Goal: Transaction & Acquisition: Purchase product/service

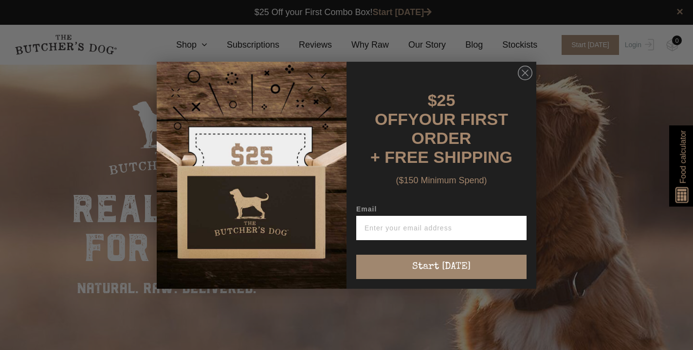
click at [634, 50] on div "Close dialog $25 OFF YOUR FIRST ORDER + FREE SHIPPING ($150 Minimum Spend) Emai…" at bounding box center [346, 175] width 693 height 350
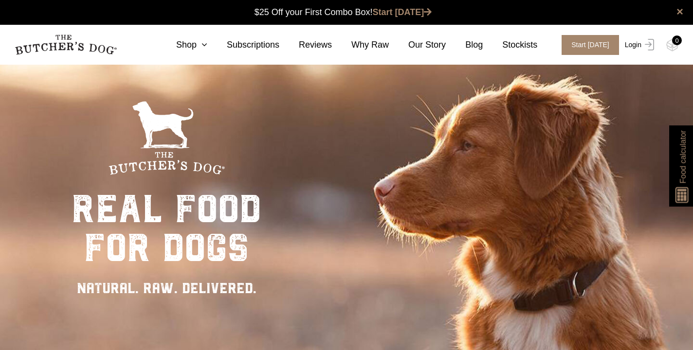
click at [634, 49] on link "Login" at bounding box center [638, 45] width 32 height 20
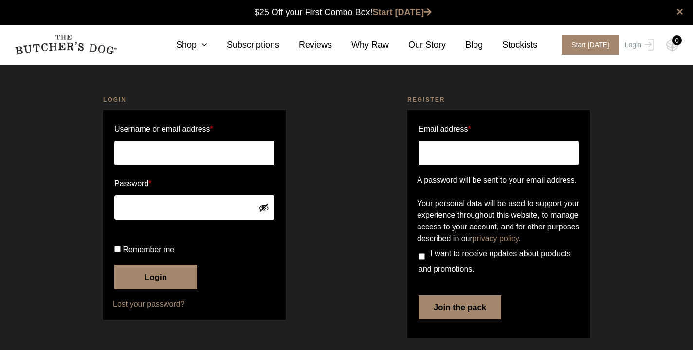
click at [235, 154] on input "Username or email address *" at bounding box center [194, 153] width 160 height 24
type input "joyce142lim@gmail.com"
click at [121, 258] on label "Remember me" at bounding box center [194, 250] width 160 height 16
click at [121, 253] on input "Remember me" at bounding box center [117, 249] width 6 height 6
checkbox input "true"
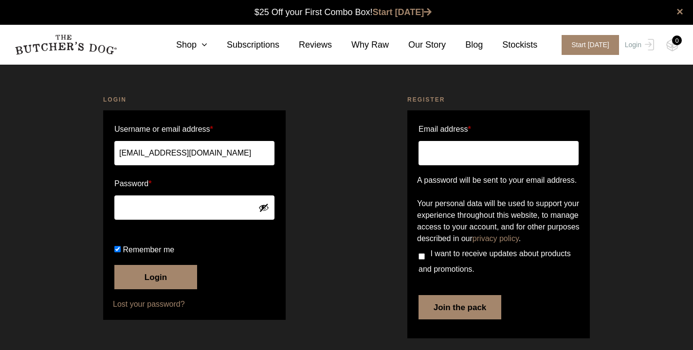
click at [153, 289] on button "Login" at bounding box center [155, 277] width 83 height 24
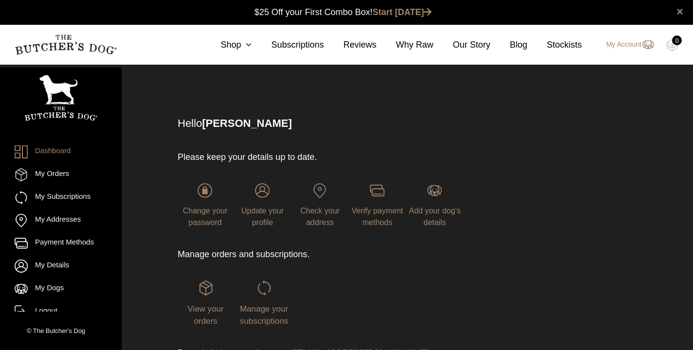
scroll to position [0, 0]
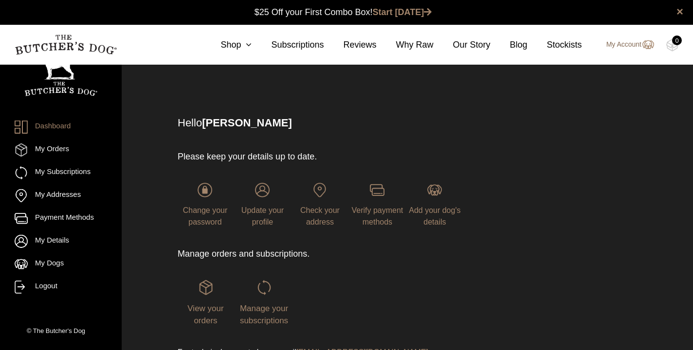
click at [623, 45] on link "My Account" at bounding box center [624, 45] width 57 height 12
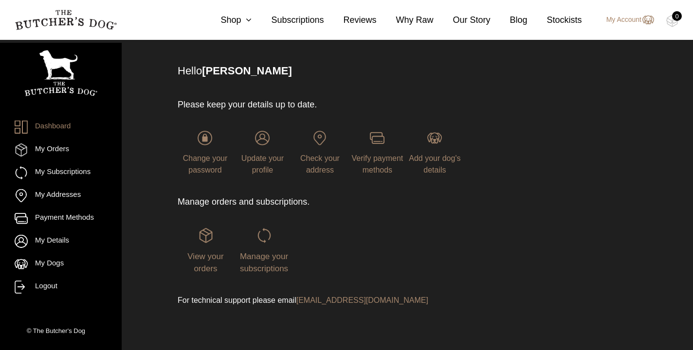
scroll to position [52, 0]
click at [212, 259] on span "View your orders" at bounding box center [205, 264] width 36 height 22
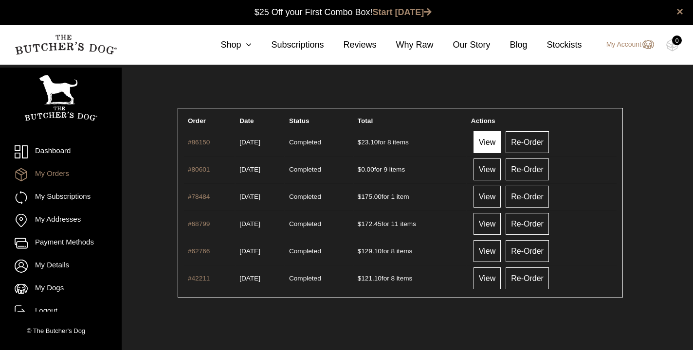
click at [496, 143] on link "View" at bounding box center [486, 142] width 27 height 22
click at [500, 170] on link "View" at bounding box center [486, 170] width 27 height 22
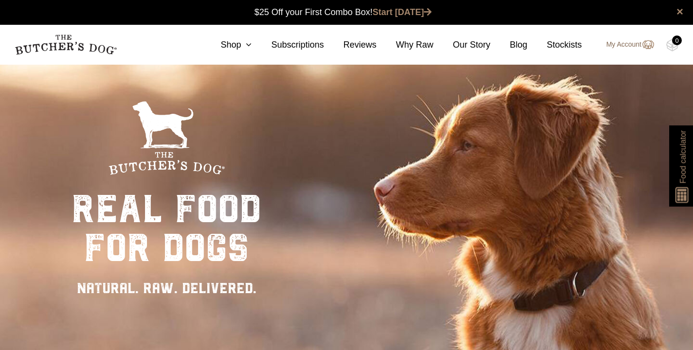
click at [632, 44] on link "My Account" at bounding box center [624, 45] width 57 height 12
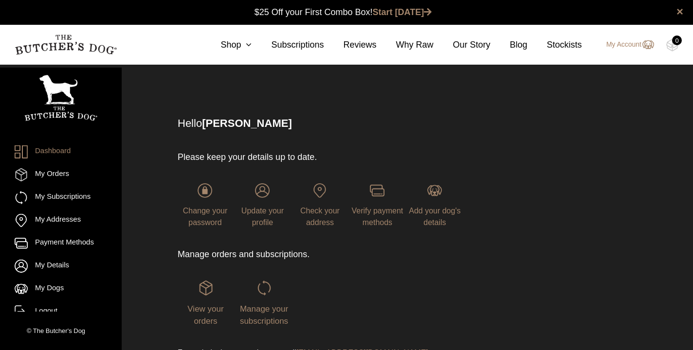
scroll to position [0, 0]
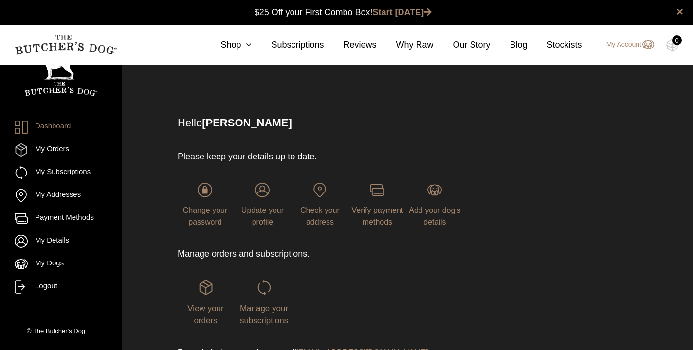
click at [205, 315] on div "View your orders" at bounding box center [206, 303] width 56 height 47
click at [204, 304] on span "View your orders" at bounding box center [205, 315] width 36 height 22
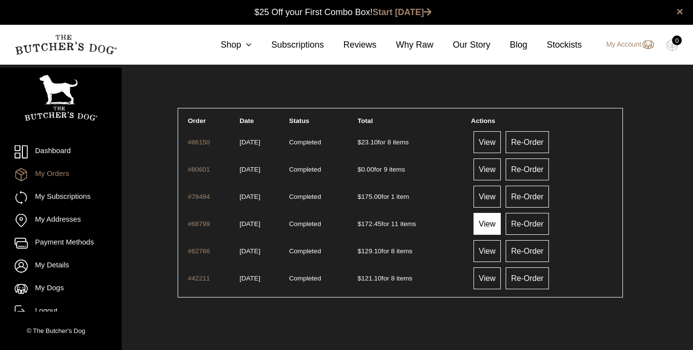
click at [500, 222] on link "View" at bounding box center [486, 224] width 27 height 22
click at [498, 142] on link "View" at bounding box center [486, 142] width 27 height 22
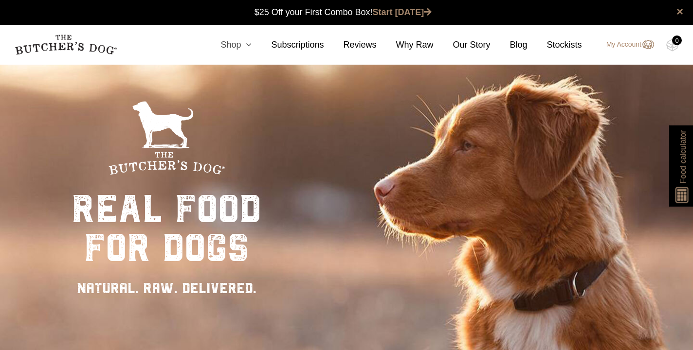
click at [249, 46] on icon at bounding box center [246, 44] width 11 height 9
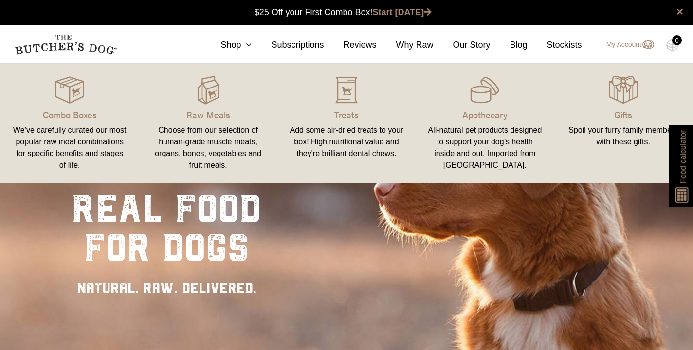
click at [216, 122] on link "Raw Meals Choose from our selection of human-grade muscle meats, organs, bones,…" at bounding box center [208, 123] width 138 height 100
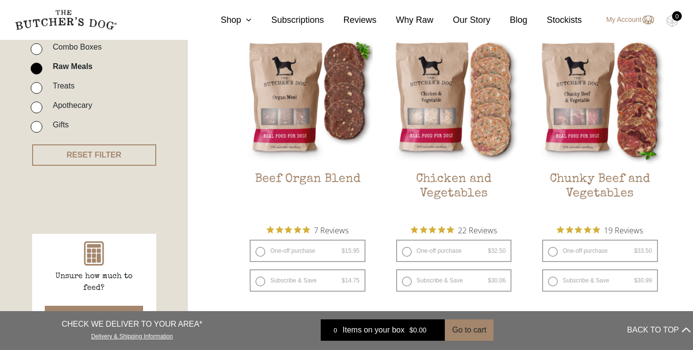
scroll to position [278, 0]
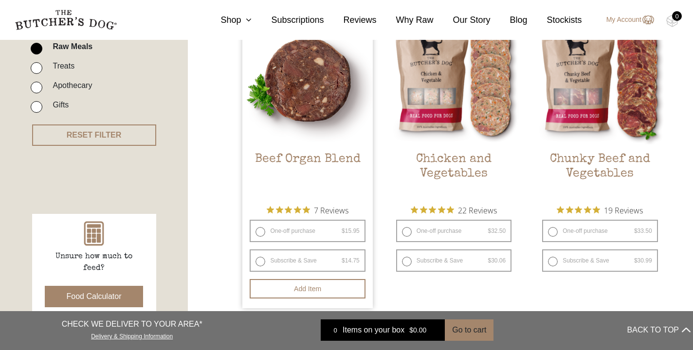
click at [300, 114] on img at bounding box center [307, 80] width 130 height 130
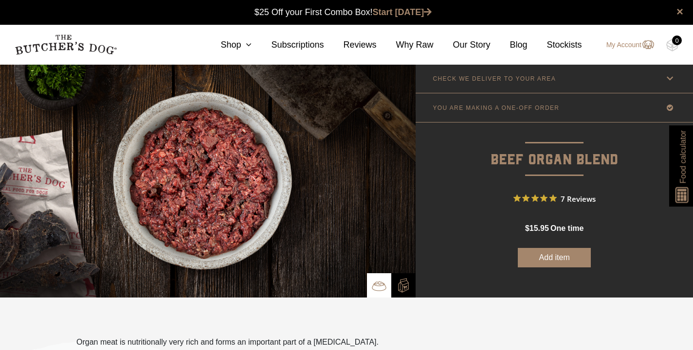
click at [299, 219] on img at bounding box center [208, 181] width 416 height 234
click at [228, 46] on link "Shop" at bounding box center [226, 44] width 51 height 13
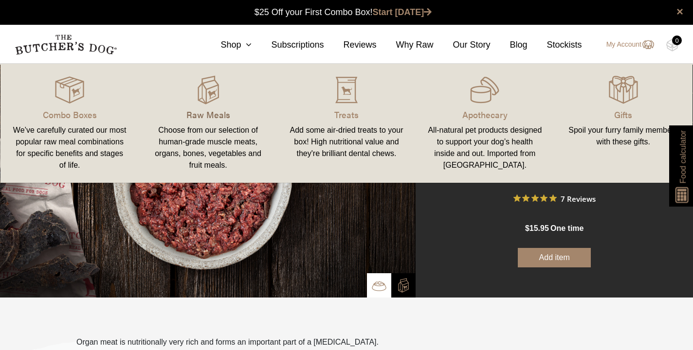
click at [201, 115] on p "Raw Meals" at bounding box center [207, 114] width 115 height 13
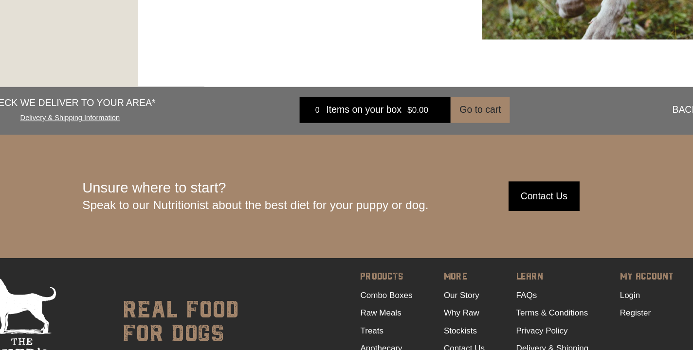
scroll to position [1747, 0]
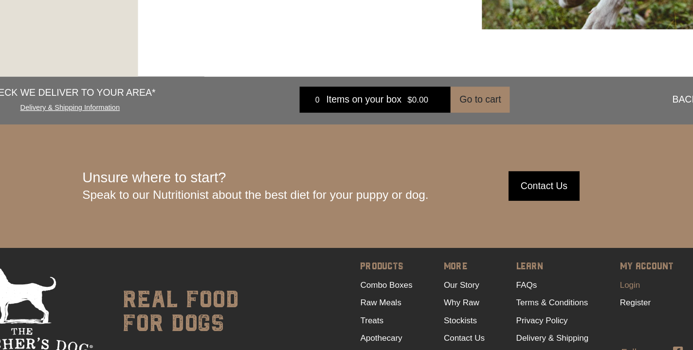
click at [584, 293] on link "Login" at bounding box center [592, 297] width 17 height 8
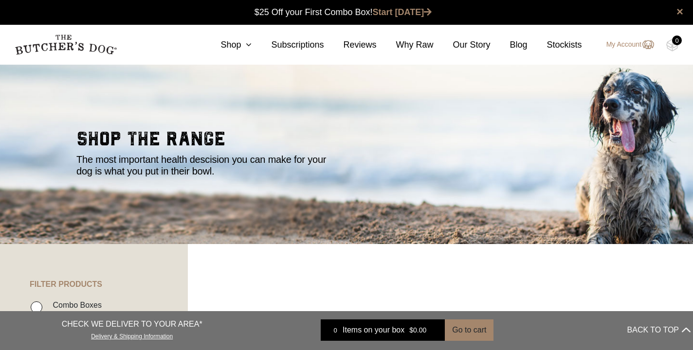
scroll to position [0, 0]
drag, startPoint x: 0, startPoint y: 0, endPoint x: 247, endPoint y: 43, distance: 250.4
click at [241, 46] on icon at bounding box center [246, 44] width 11 height 9
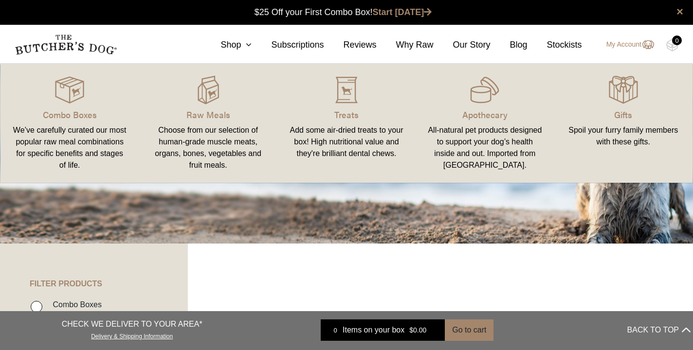
click at [211, 122] on link "Raw Meals Choose from our selection of human-grade muscle meats, organs, bones,…" at bounding box center [208, 123] width 138 height 100
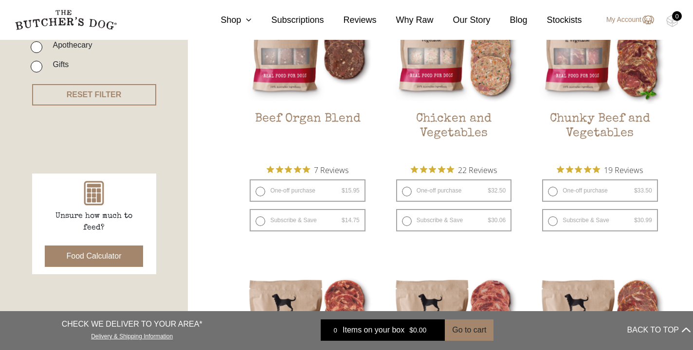
scroll to position [320, 0]
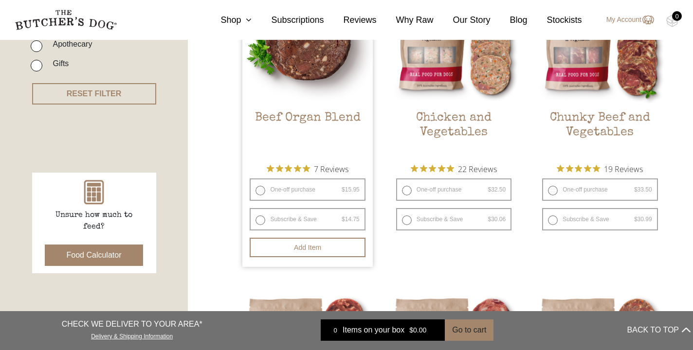
click at [263, 190] on label "One-off purchase $ 15.95 — or subscribe and save 7.5%" at bounding box center [307, 190] width 115 height 22
radio input "true"
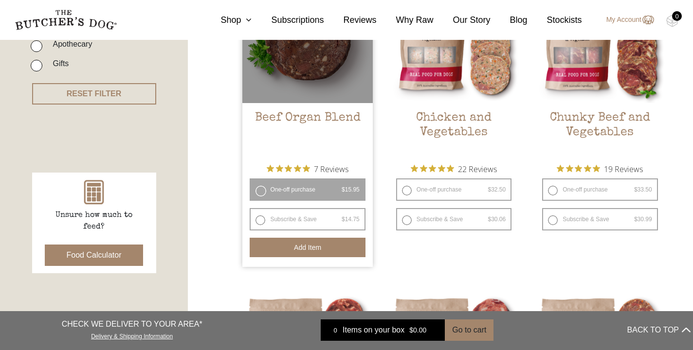
click at [310, 254] on button "Add item" at bounding box center [307, 247] width 115 height 19
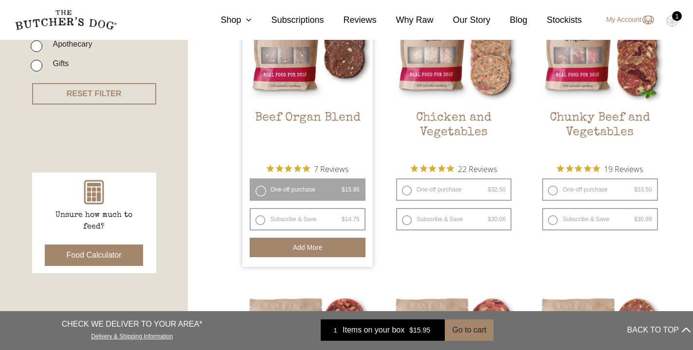
click at [677, 20] on div "1" at bounding box center [677, 16] width 10 height 10
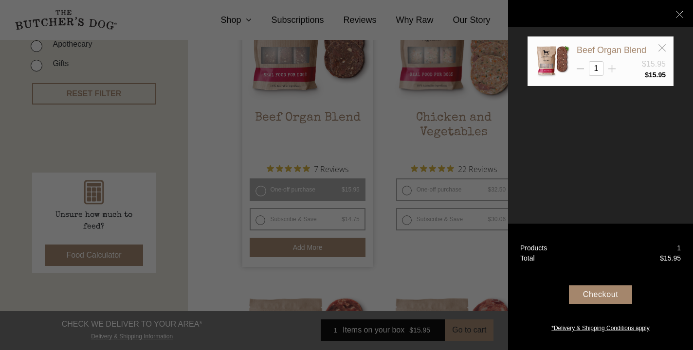
click at [611, 67] on icon at bounding box center [611, 68] width 7 height 7
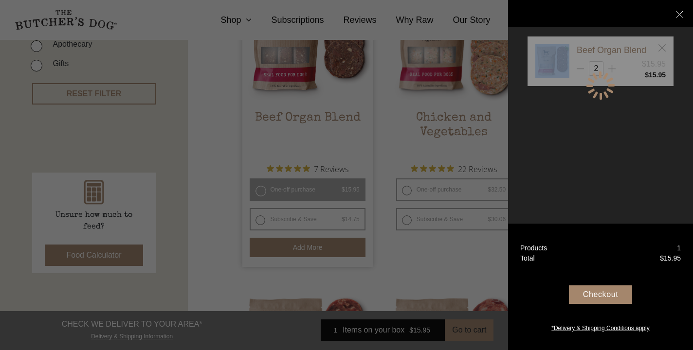
click at [611, 67] on div at bounding box center [600, 85] width 146 height 98
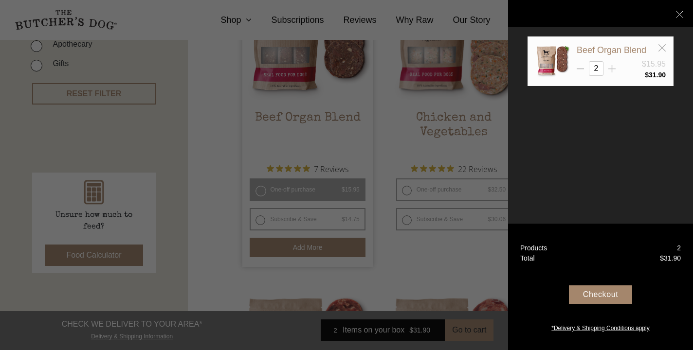
click at [614, 67] on icon at bounding box center [611, 68] width 7 height 7
type input "3"
click at [489, 10] on div at bounding box center [346, 175] width 693 height 350
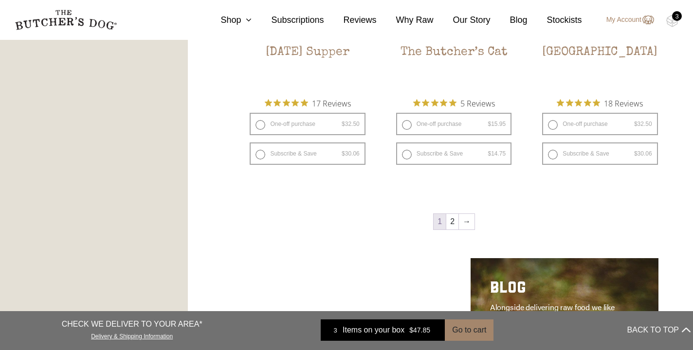
scroll to position [1344, 0]
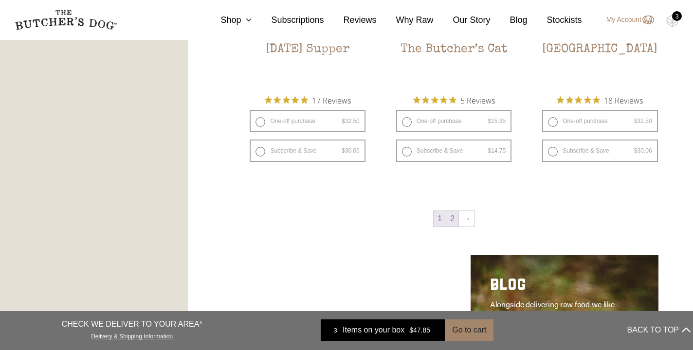
click at [455, 218] on link "2" at bounding box center [452, 219] width 12 height 16
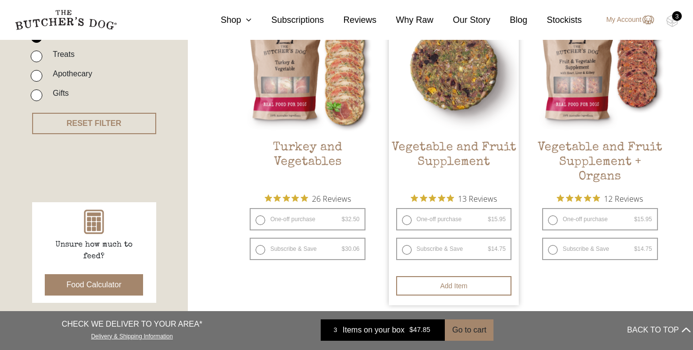
scroll to position [290, 0]
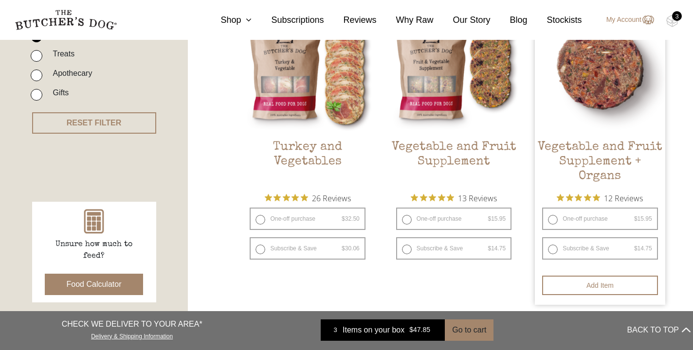
click at [584, 153] on h2 "Vegetable and Fruit Supplement + Organs" at bounding box center [600, 163] width 130 height 46
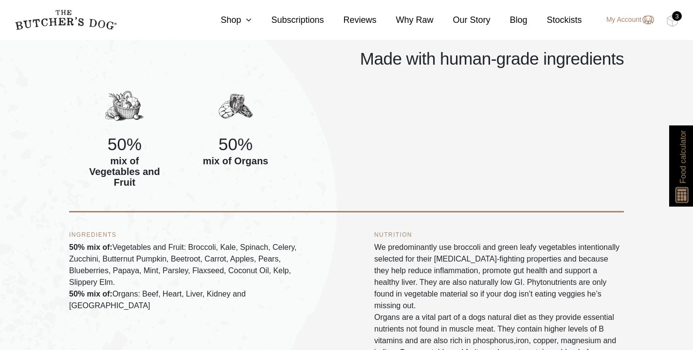
scroll to position [392, 0]
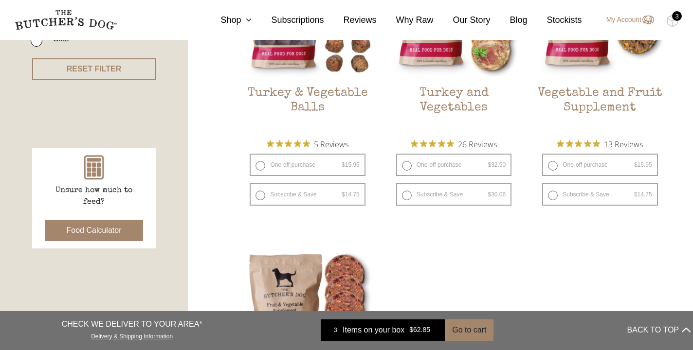
scroll to position [334, 0]
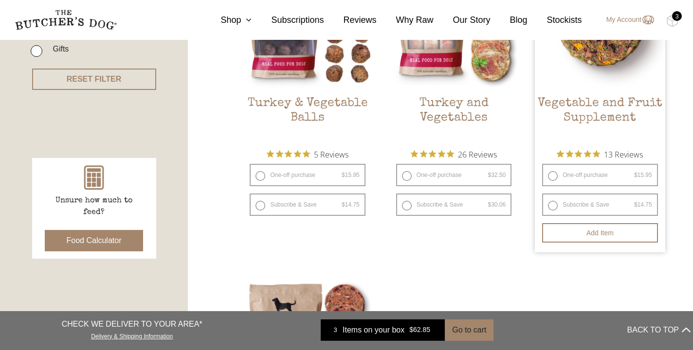
click at [598, 102] on h2 "Vegetable and Fruit Supplement" at bounding box center [600, 119] width 130 height 46
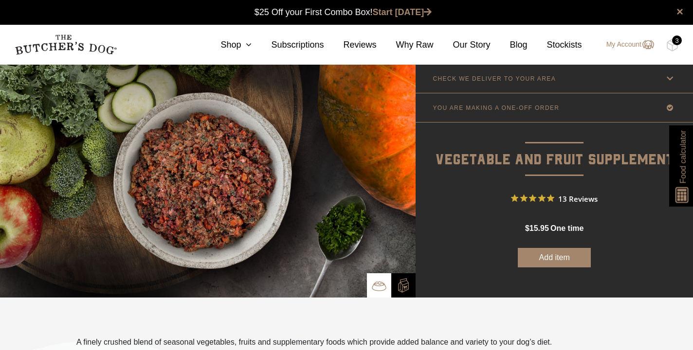
click at [555, 259] on button "Add item" at bounding box center [554, 257] width 73 height 19
click at [674, 44] on div "3" at bounding box center [677, 41] width 10 height 10
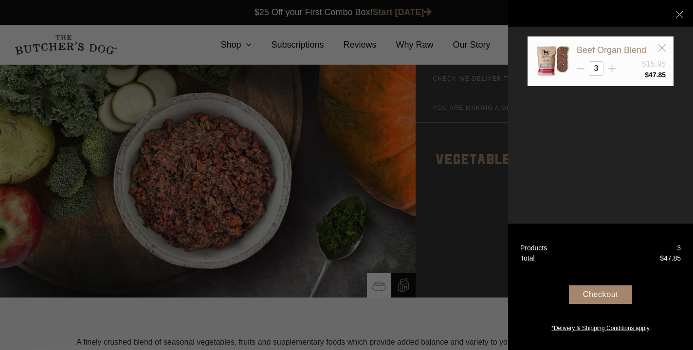
click at [472, 232] on div at bounding box center [346, 175] width 693 height 350
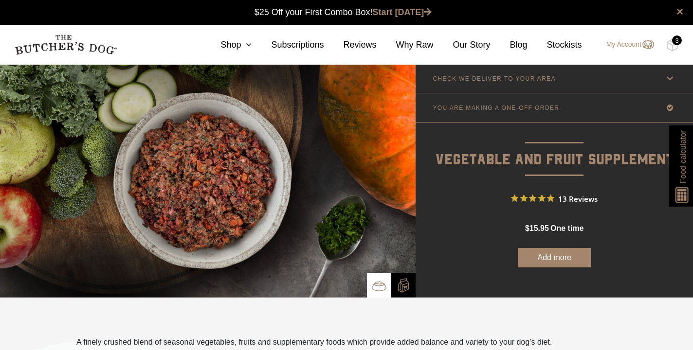
click at [561, 258] on button "Add more" at bounding box center [554, 257] width 73 height 19
click at [673, 46] on img at bounding box center [672, 45] width 12 height 13
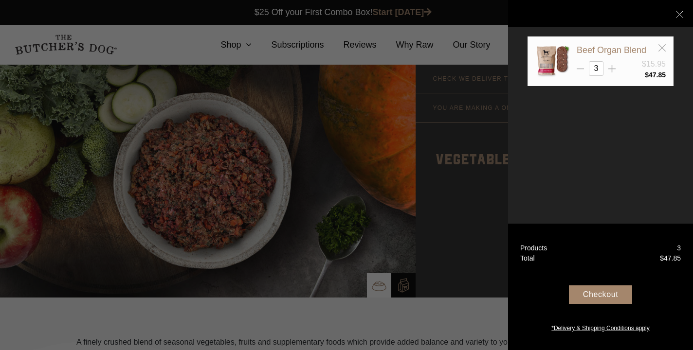
click at [487, 173] on div at bounding box center [346, 175] width 693 height 350
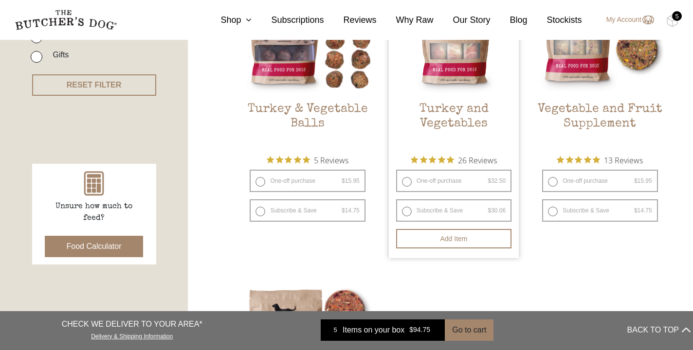
scroll to position [322, 0]
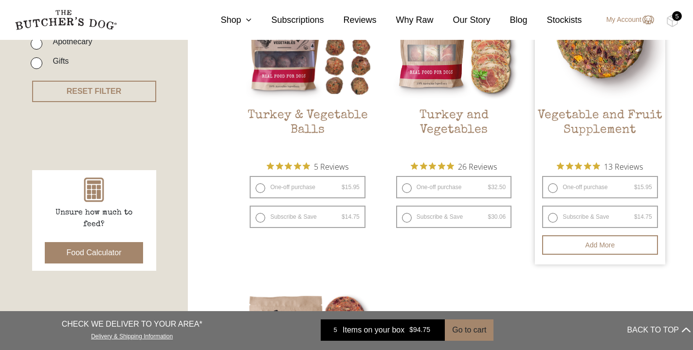
click at [548, 187] on label "One-off purchase $ 15.95 — or subscribe and save 7.5%" at bounding box center [599, 187] width 115 height 22
radio input "true"
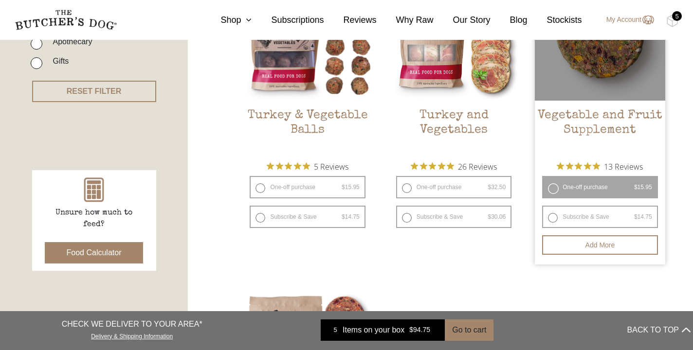
click at [555, 189] on label "One-off purchase $ 15.95 — or subscribe and save 7.5%" at bounding box center [599, 187] width 115 height 22
click at [590, 245] on button "Add more" at bounding box center [599, 244] width 115 height 19
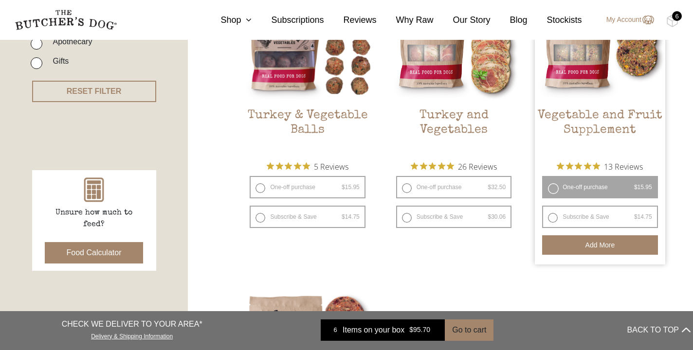
click at [674, 18] on div "6" at bounding box center [677, 16] width 10 height 10
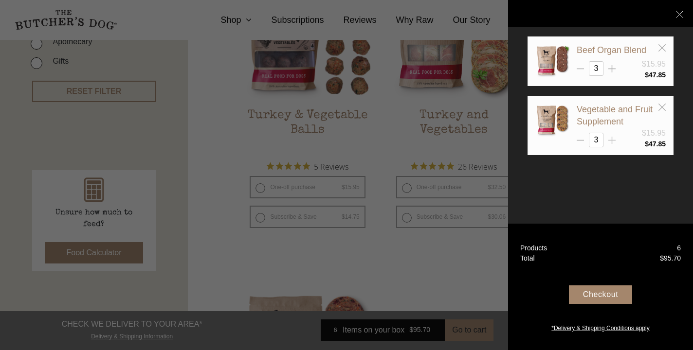
click at [613, 138] on icon at bounding box center [611, 140] width 7 height 7
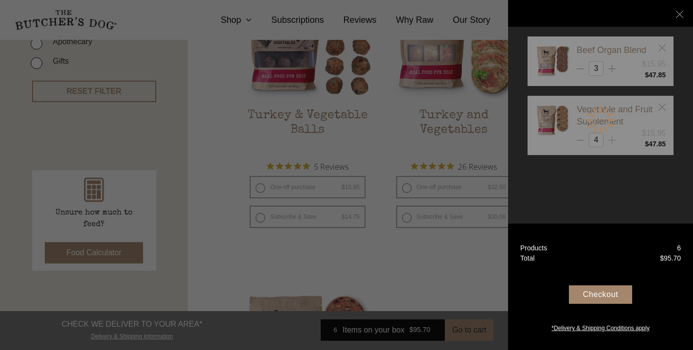
click at [613, 138] on div at bounding box center [600, 119] width 146 height 167
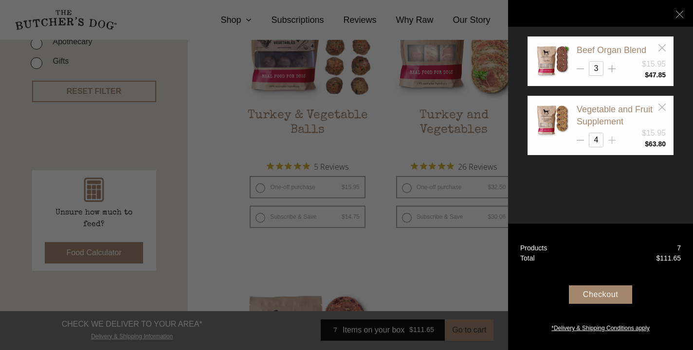
click at [613, 139] on icon at bounding box center [611, 140] width 7 height 7
type input "6"
click at [605, 294] on div "Checkout" at bounding box center [600, 295] width 63 height 18
